Goal: Information Seeking & Learning: Find specific page/section

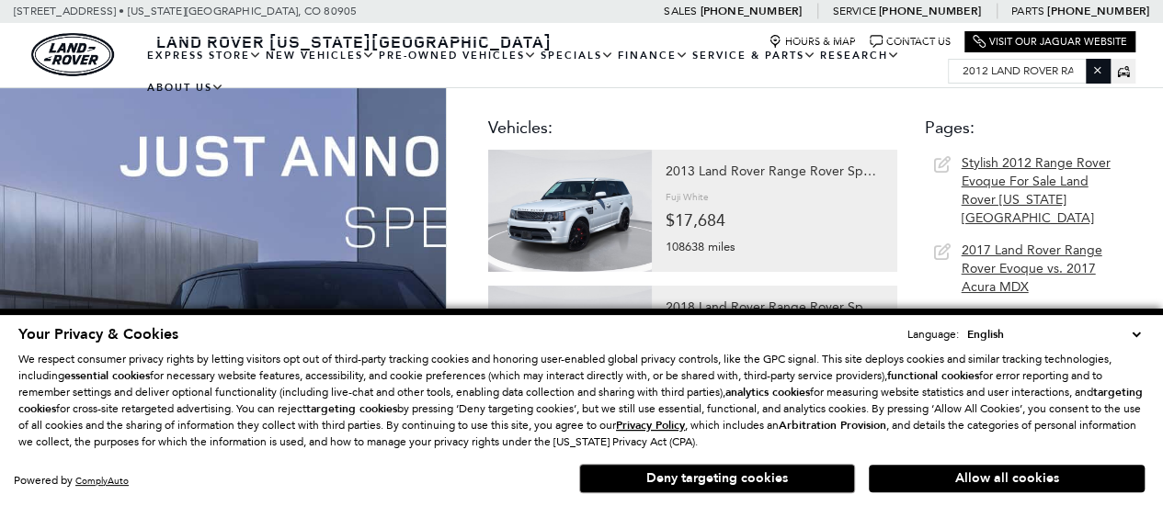
click at [1044, 51] on div "Visit Our Jaguar Website" at bounding box center [1049, 41] width 171 height 21
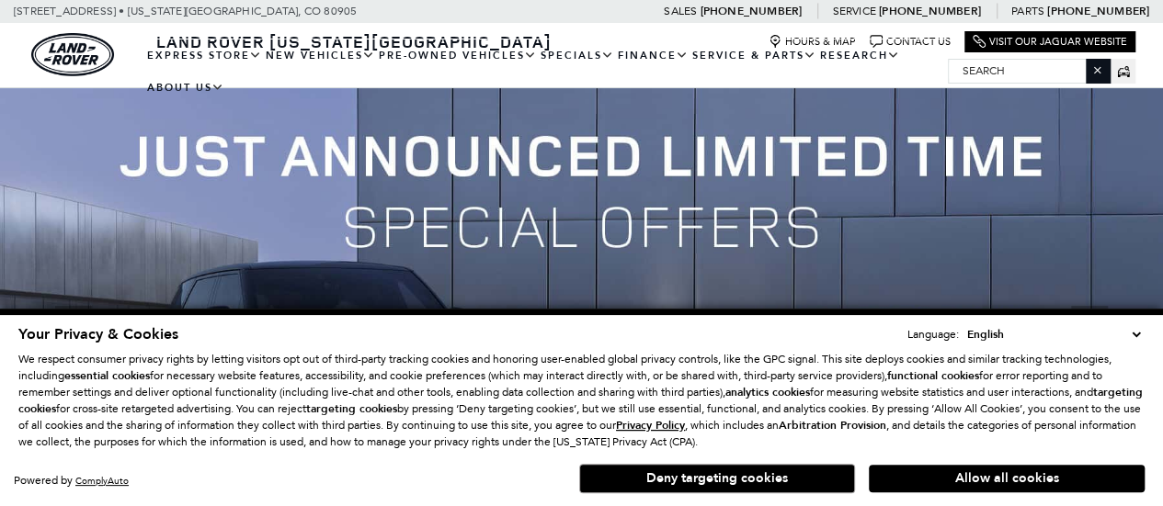
click at [1039, 69] on input "Search" at bounding box center [1029, 71] width 161 height 22
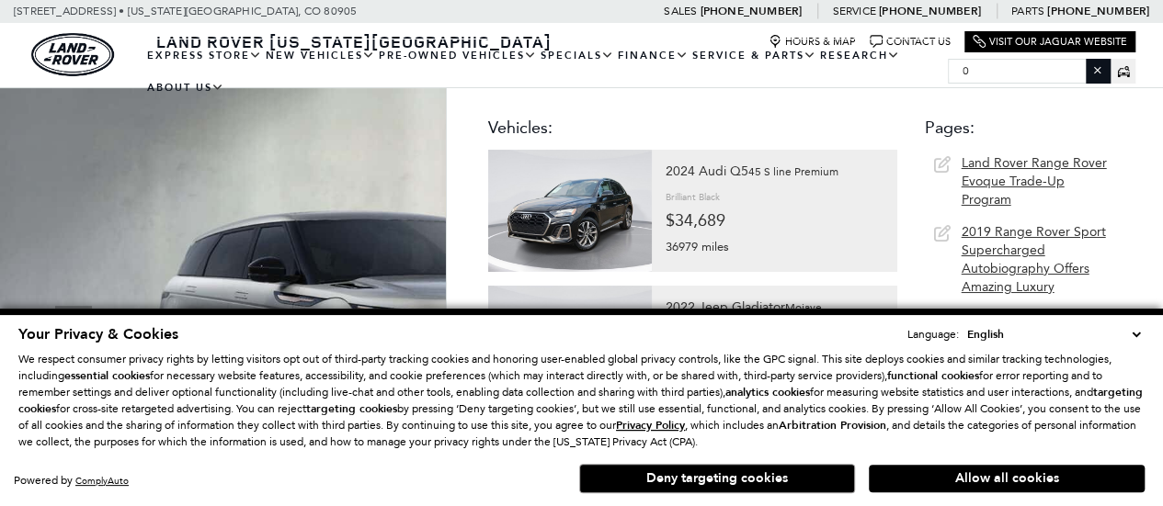
paste input "2012 Land rover Range rover"
type input "02012 Land rover Range rover"
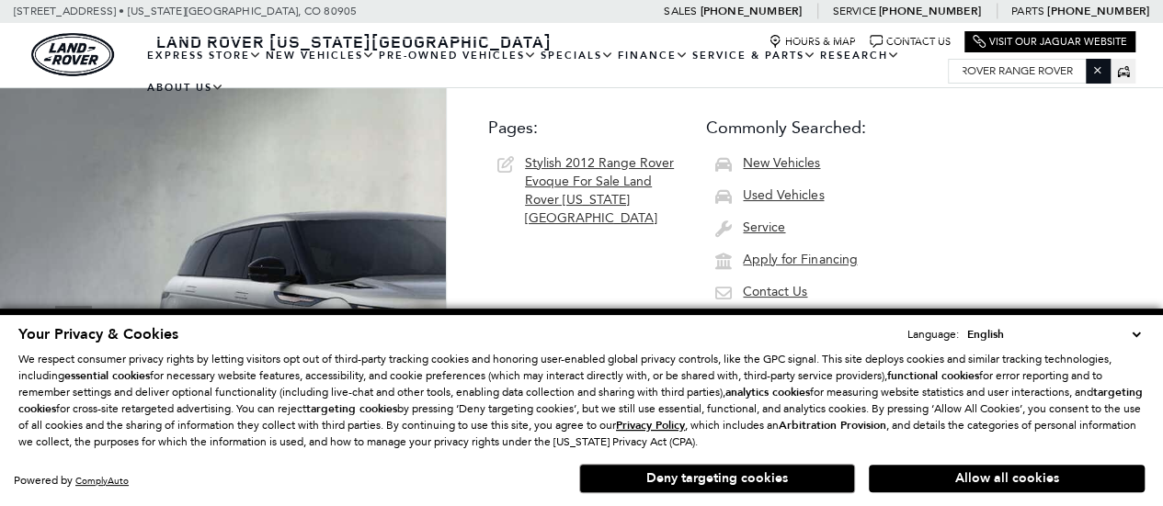
scroll to position [0, 0]
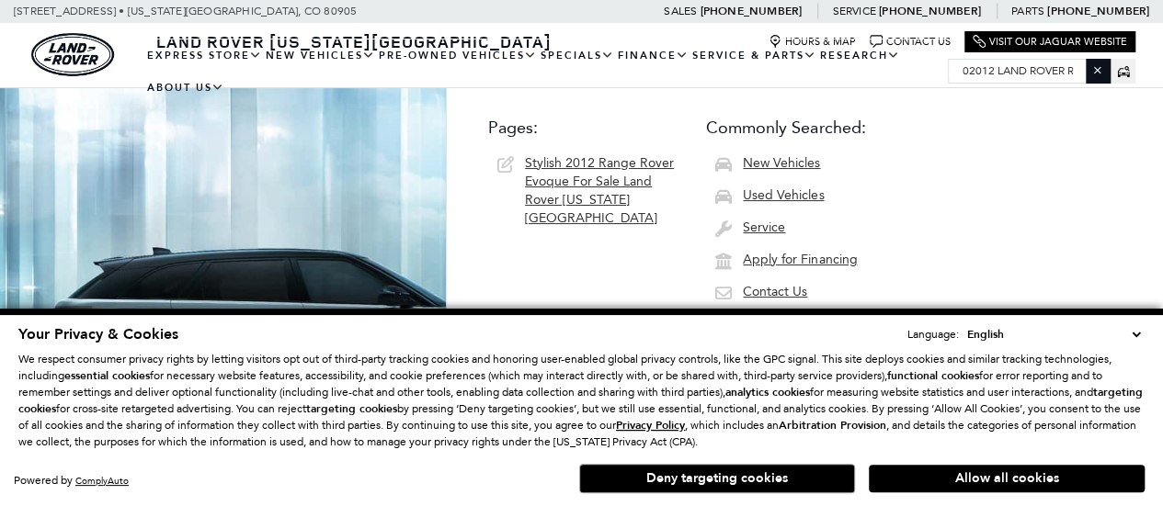
click at [1119, 68] on icon at bounding box center [1123, 71] width 12 height 7
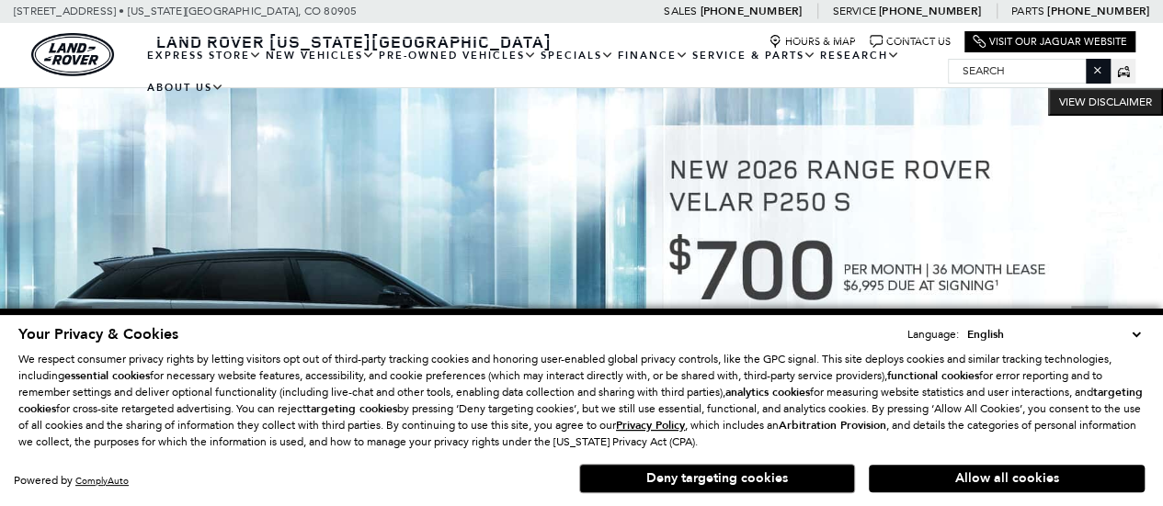
click at [1039, 61] on input "Search" at bounding box center [1029, 71] width 161 height 22
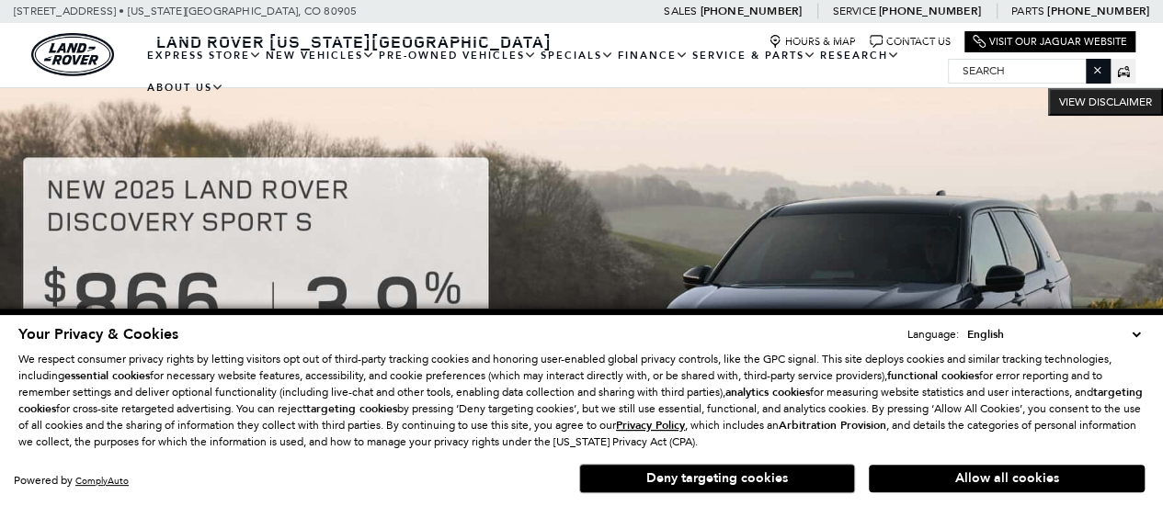
paste input "2012 Land rover Range rover"
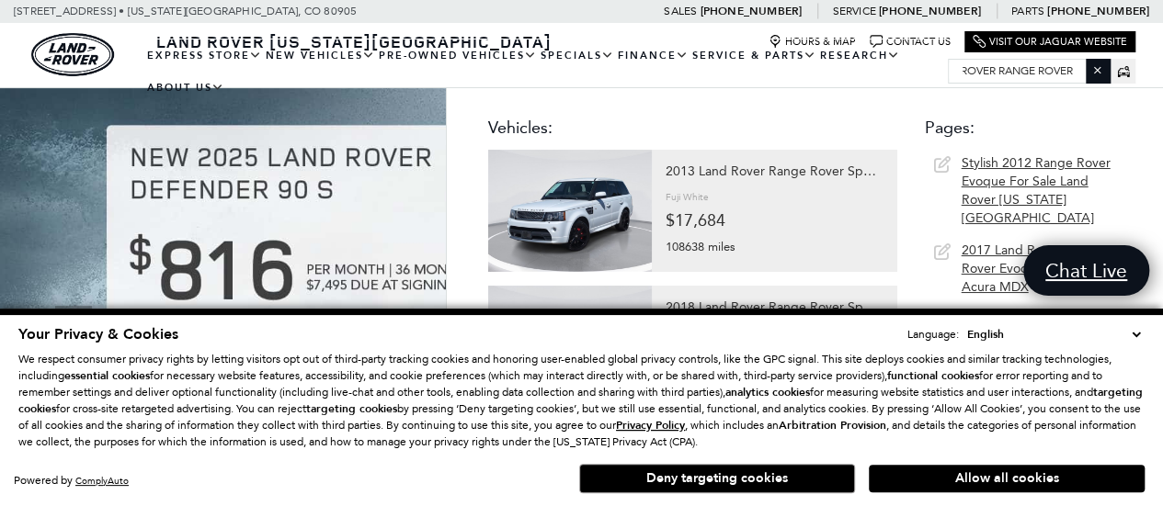
type input "2012 Land rover Range rover"
click at [0, 277] on img at bounding box center [581, 333] width 1163 height 491
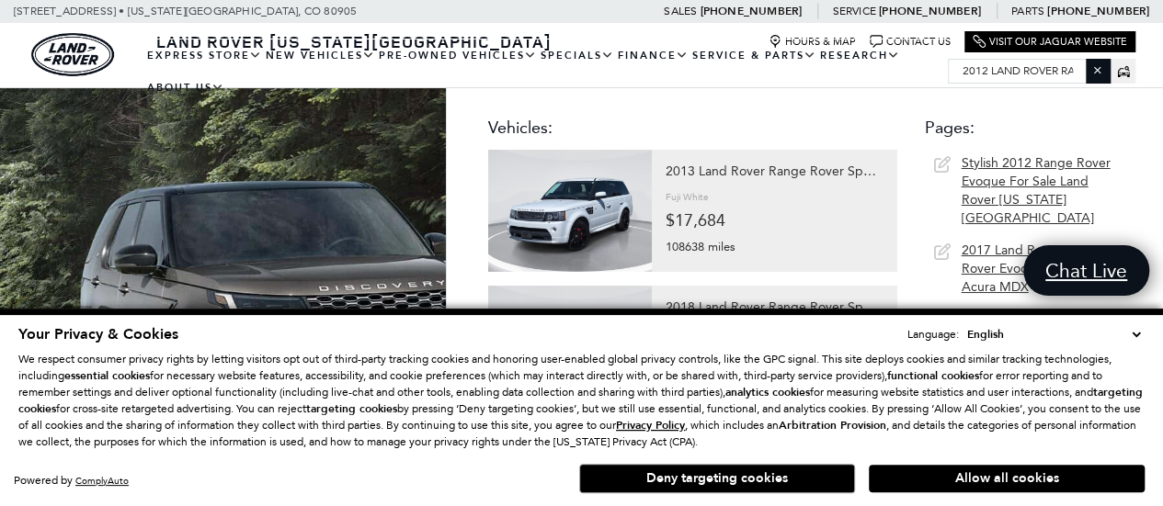
click at [1102, 68] on icon "Close the search field" at bounding box center [1097, 70] width 12 height 12
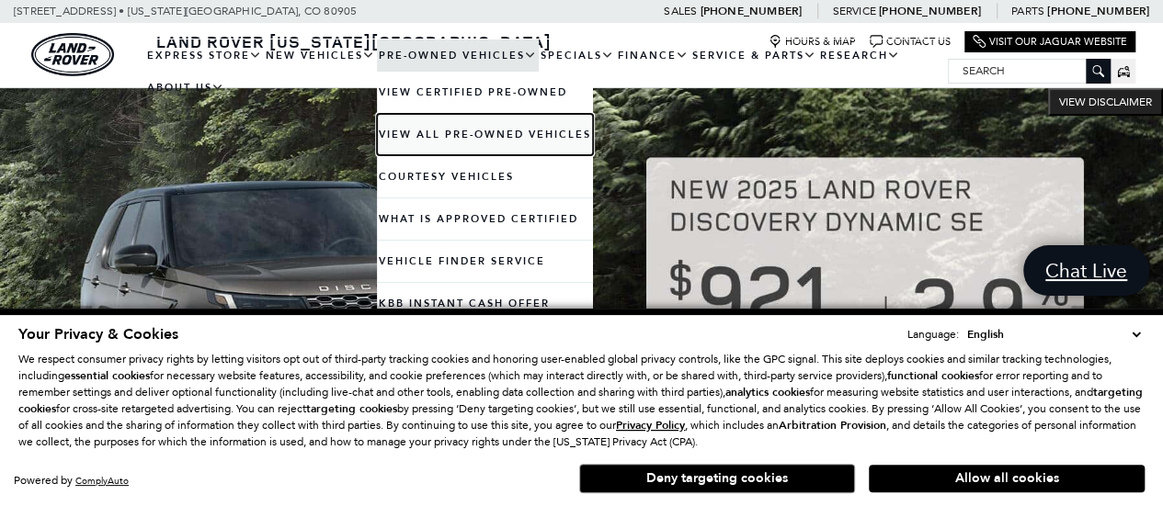
click at [465, 129] on link "View All Pre-Owned Vehicles" at bounding box center [485, 134] width 216 height 41
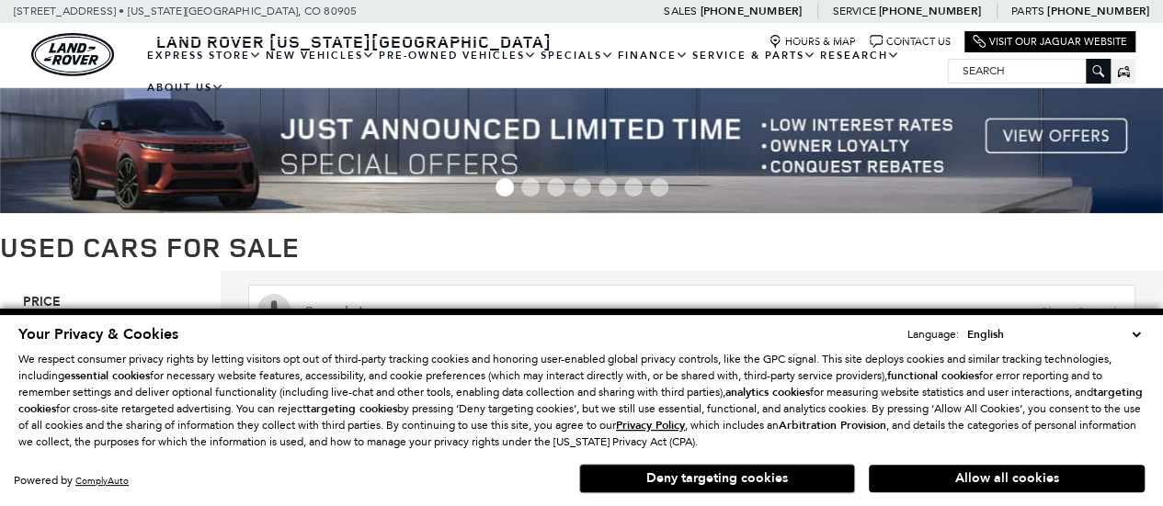
scroll to position [276, 0]
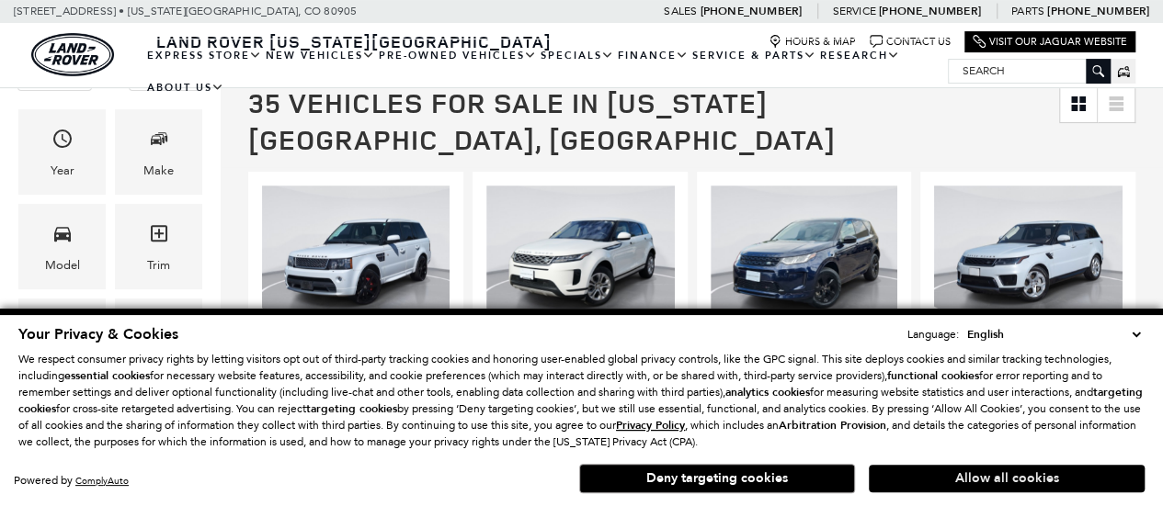
click at [957, 472] on button "Allow all cookies" at bounding box center [1007, 479] width 276 height 28
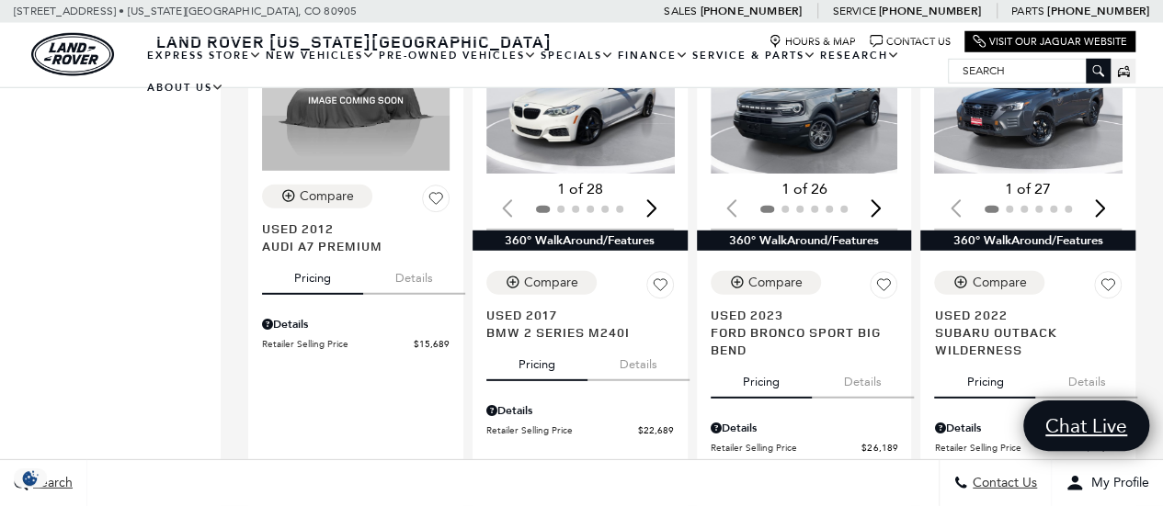
scroll to position [2758, 0]
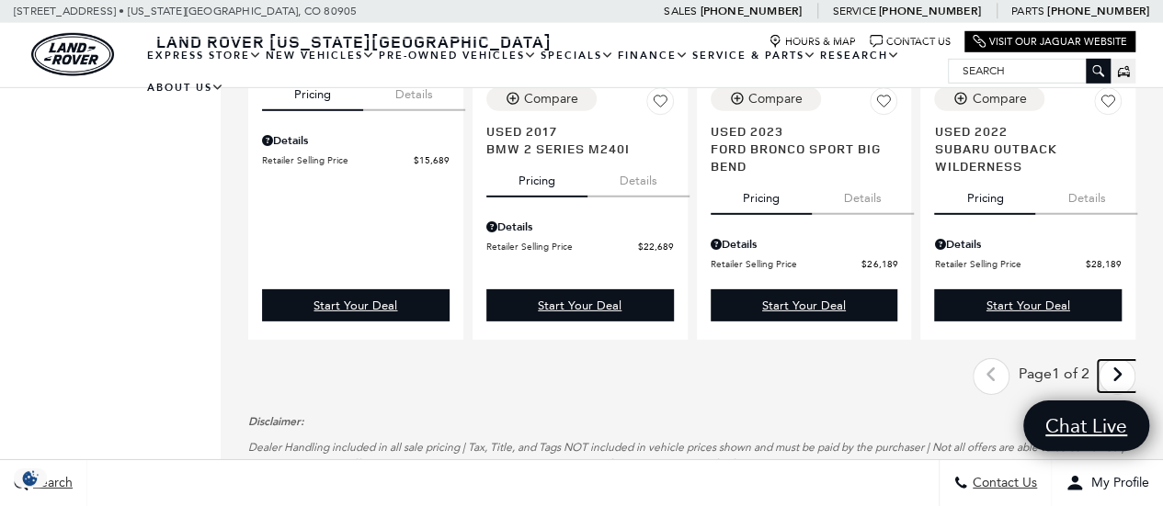
drag, startPoint x: 1132, startPoint y: 346, endPoint x: 1070, endPoint y: 335, distance: 63.5
click at [1123, 360] on icon "next page" at bounding box center [1117, 374] width 12 height 29
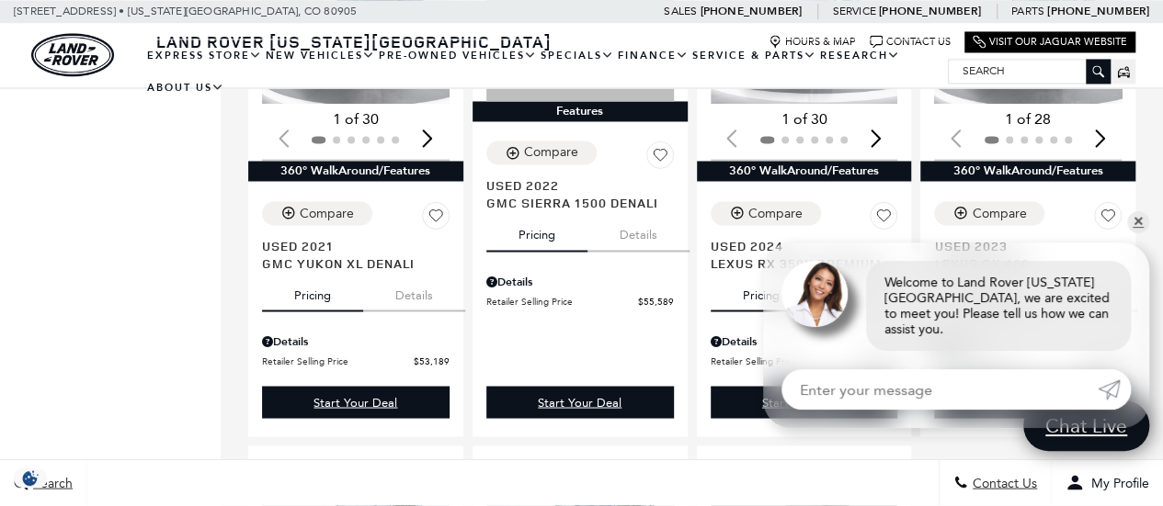
scroll to position [1930, 0]
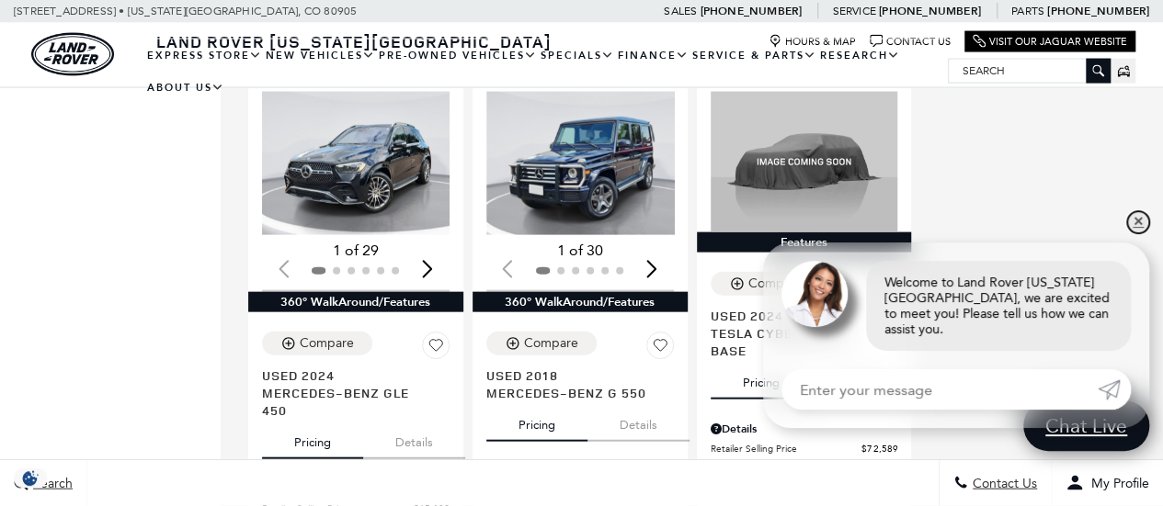
click at [1140, 233] on link "✕" at bounding box center [1138, 222] width 22 height 22
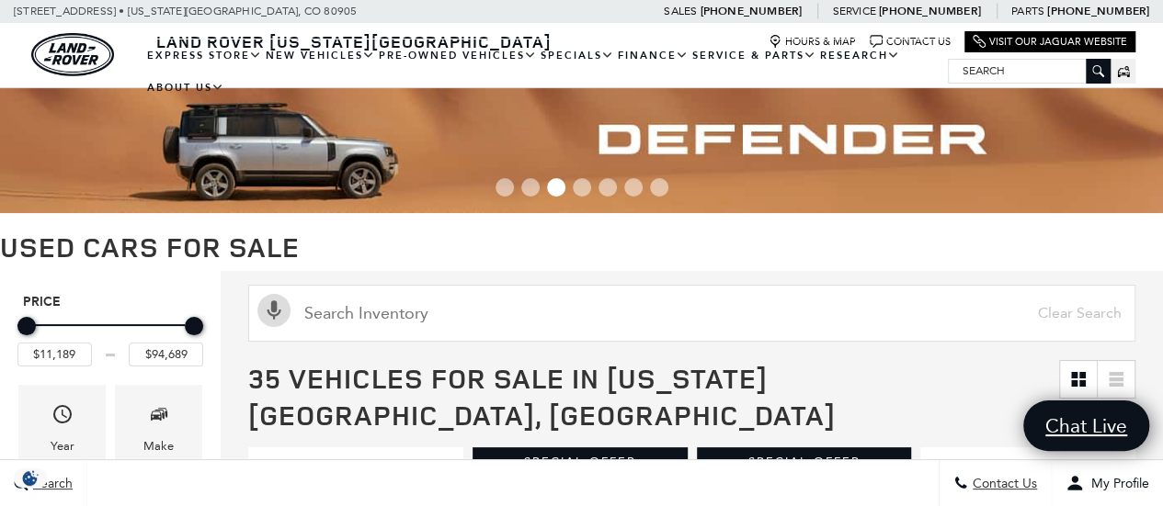
scroll to position [276, 0]
